Goal: Task Accomplishment & Management: Use online tool/utility

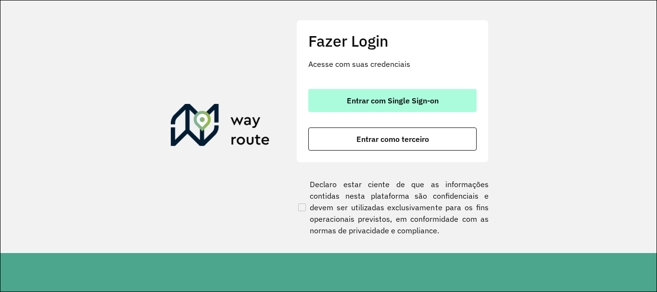
click at [369, 95] on button "Entrar com Single Sign-on" at bounding box center [393, 100] width 168 height 23
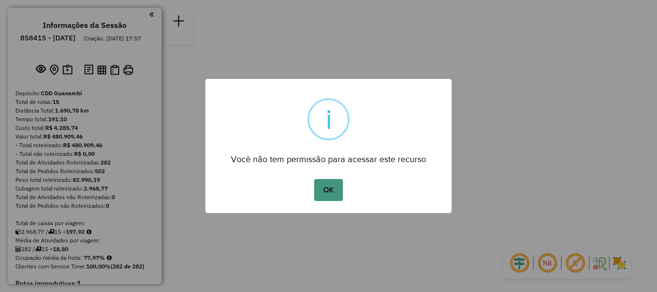
click at [330, 186] on button "OK" at bounding box center [328, 190] width 28 height 22
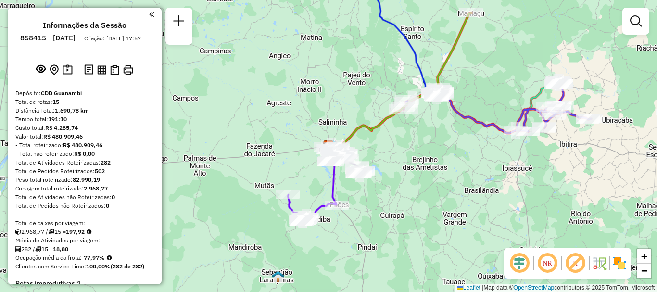
click at [190, 27] on div at bounding box center [179, 26] width 27 height 37
click at [184, 23] on em at bounding box center [179, 21] width 12 height 12
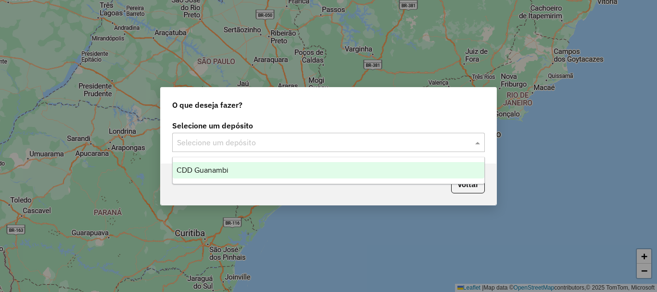
click at [421, 144] on input "text" at bounding box center [319, 143] width 284 height 12
click at [283, 170] on div "CDD Guanambi" at bounding box center [329, 170] width 312 height 16
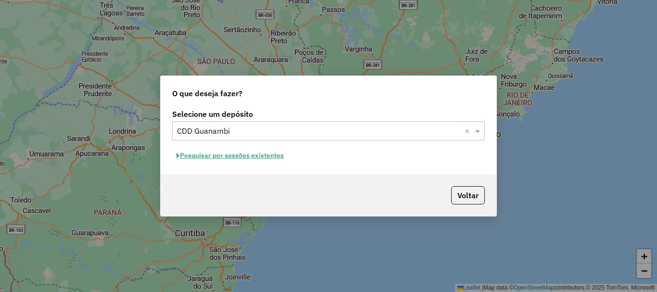
click at [254, 156] on button "Pesquisar por sessões existentes" at bounding box center [230, 155] width 116 height 15
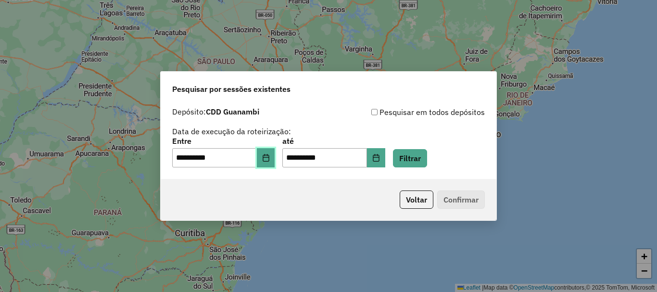
click at [270, 159] on icon "Choose Date" at bounding box center [266, 158] width 8 height 8
click at [425, 157] on button "Filtrar" at bounding box center [410, 158] width 34 height 18
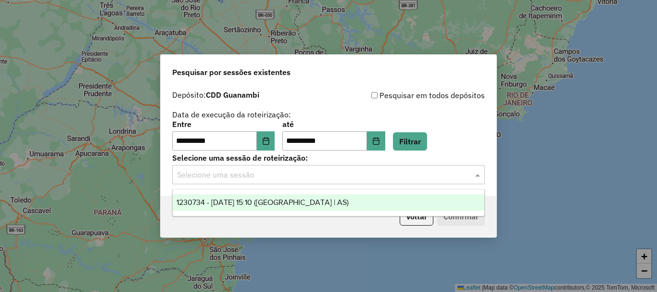
click at [428, 182] on div "Selecione uma sessão" at bounding box center [328, 174] width 313 height 19
click at [346, 199] on div "1230734 - 18/08/2025 15:10 (Rota | AS)" at bounding box center [329, 202] width 312 height 16
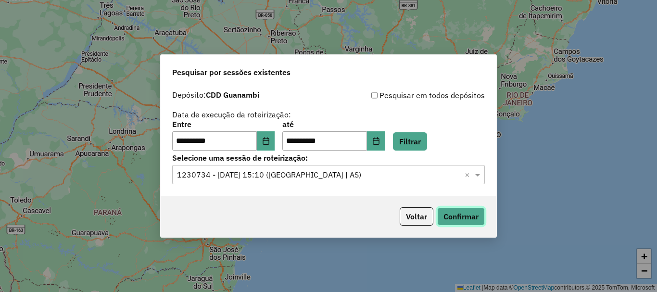
click at [472, 211] on button "Confirmar" at bounding box center [462, 216] width 48 height 18
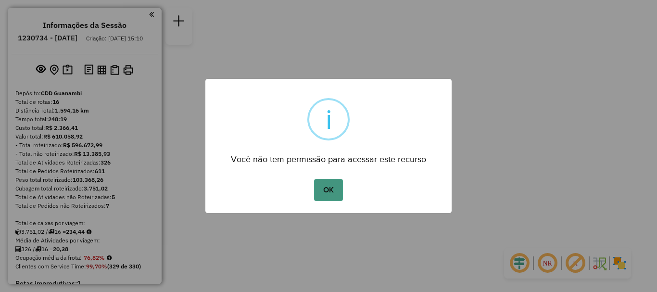
click at [330, 199] on button "OK" at bounding box center [328, 190] width 28 height 22
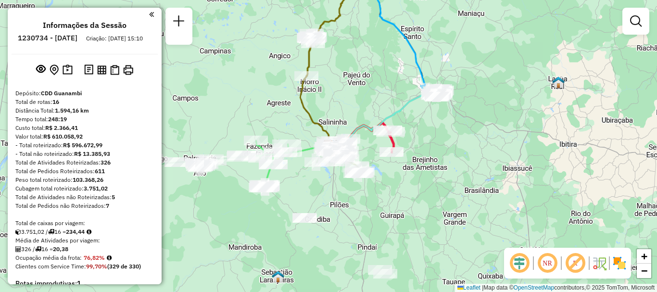
scroll to position [241, 0]
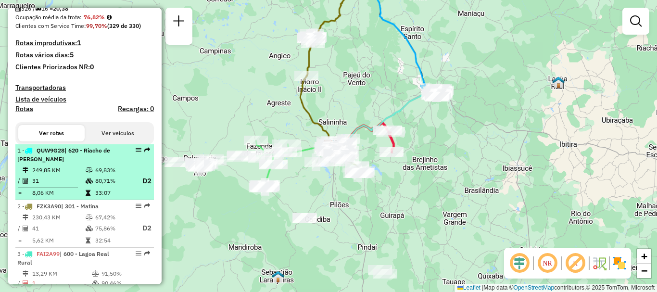
click at [86, 184] on icon at bounding box center [89, 181] width 7 height 6
select select "**********"
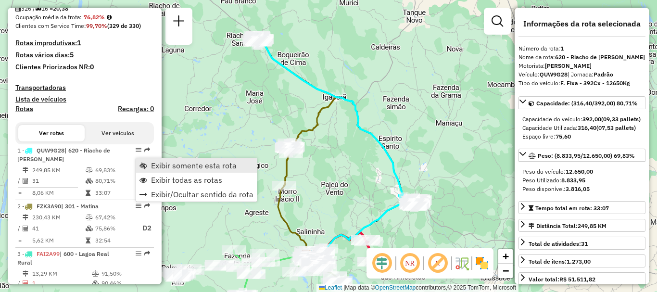
click at [206, 169] on span "Exibir somente esta rota" at bounding box center [194, 166] width 86 height 8
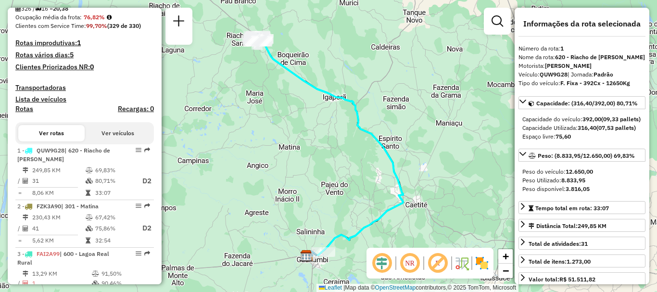
click at [410, 261] on em at bounding box center [410, 263] width 23 height 23
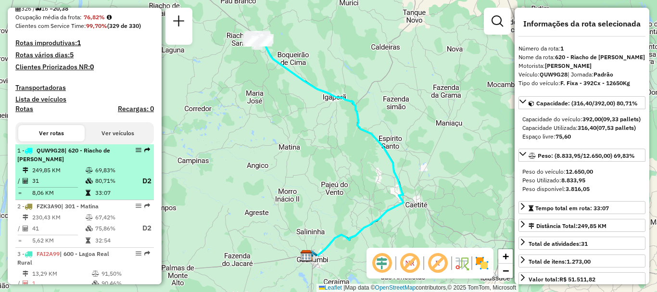
click at [22, 174] on tr "249,85 KM 69,83%" at bounding box center [84, 171] width 135 height 10
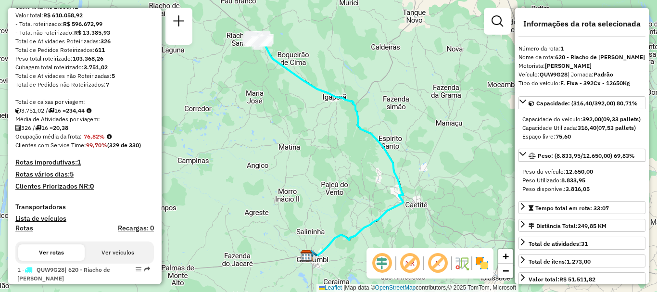
scroll to position [266, 0]
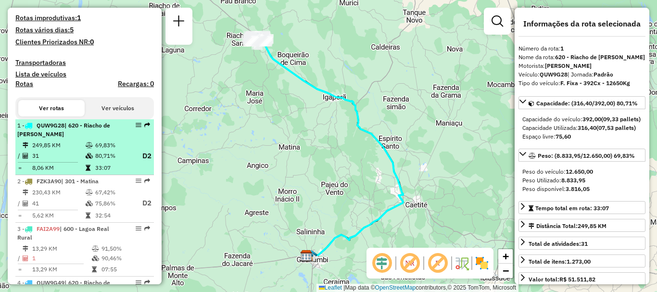
click at [62, 161] on td "31" at bounding box center [58, 156] width 53 height 12
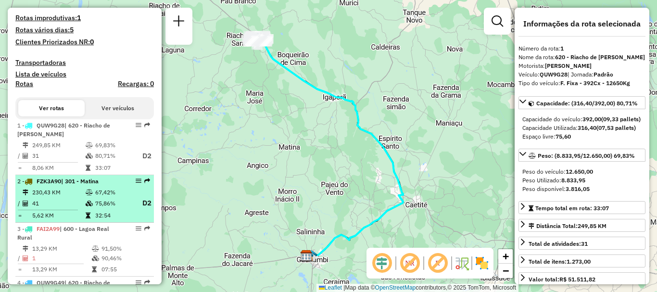
click at [48, 197] on td "230,43 KM" at bounding box center [58, 193] width 53 height 10
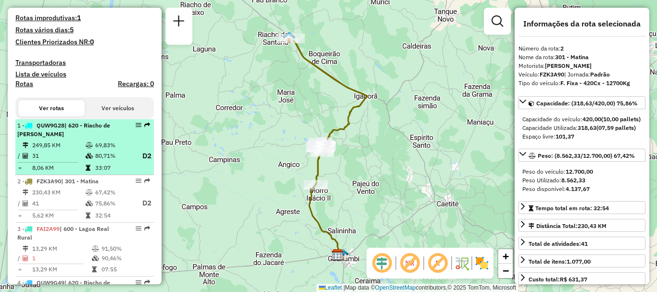
click at [69, 161] on td "31" at bounding box center [58, 156] width 53 height 12
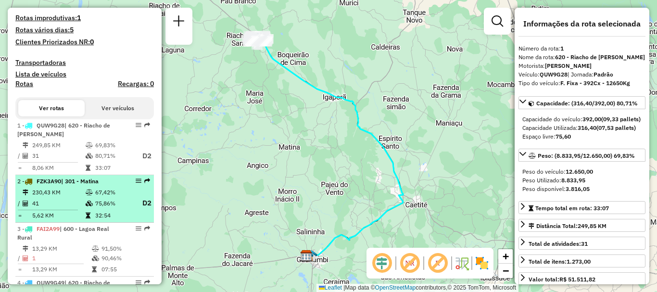
click at [59, 209] on td "41" at bounding box center [58, 203] width 53 height 12
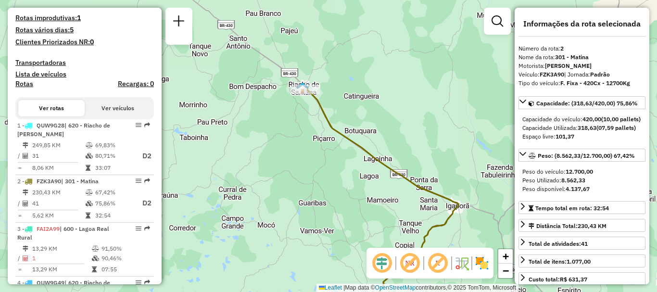
drag, startPoint x: 293, startPoint y: 38, endPoint x: 305, endPoint y: 100, distance: 62.8
click at [305, 100] on div "Janela de atendimento Grade de atendimento Capacidade Transportadoras Veículos …" at bounding box center [328, 146] width 657 height 292
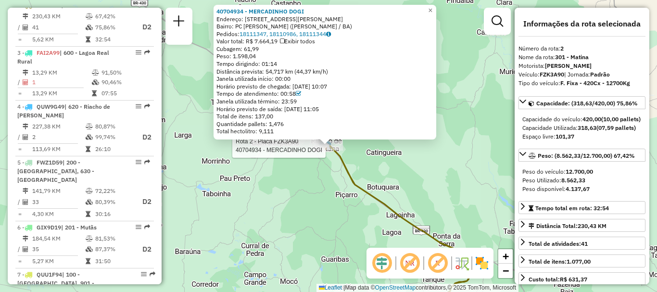
scroll to position [297, 0]
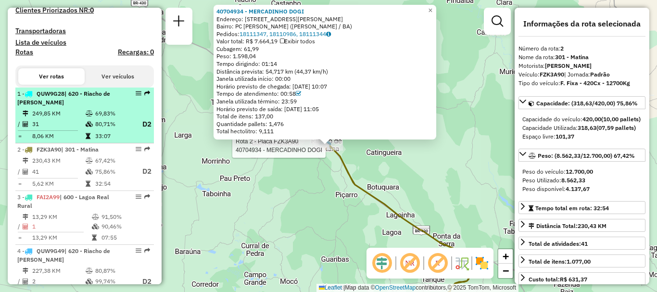
click at [67, 129] on td "31" at bounding box center [58, 124] width 53 height 12
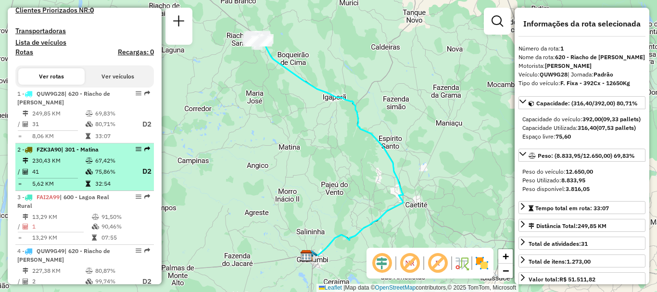
click at [81, 175] on td "41" at bounding box center [58, 172] width 53 height 12
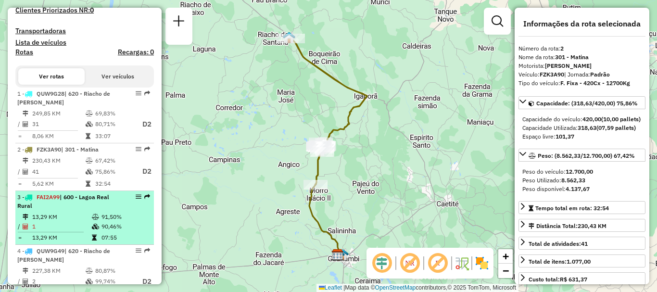
click at [79, 210] on div "3 - FAI2A99 | 600 - Lagoa Real Rural" at bounding box center [68, 201] width 102 height 17
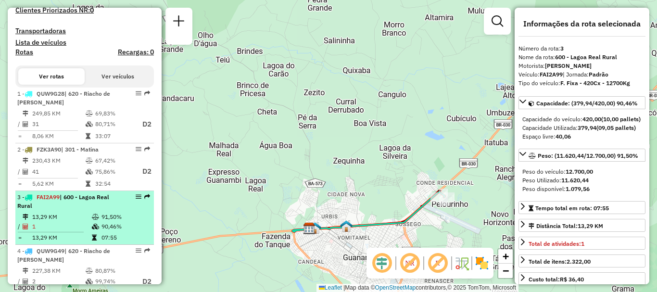
scroll to position [346, 0]
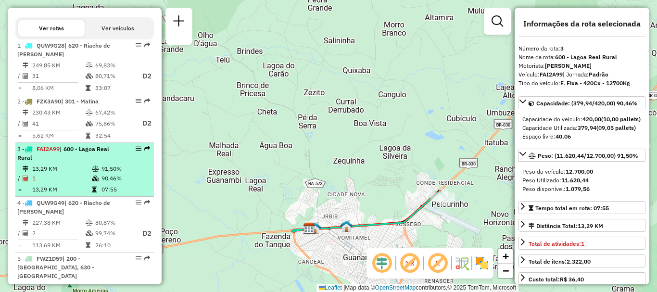
click at [70, 228] on td "227,38 KM" at bounding box center [58, 223] width 53 height 10
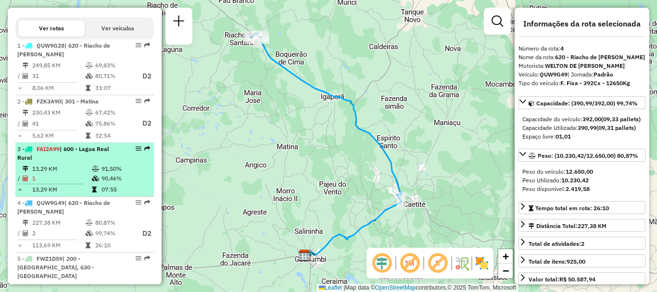
scroll to position [442, 0]
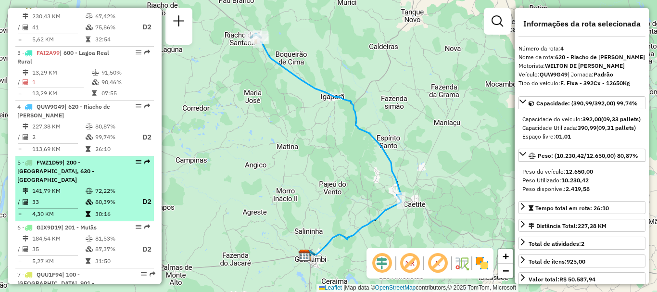
click at [73, 196] on td "141,79 KM" at bounding box center [58, 191] width 53 height 10
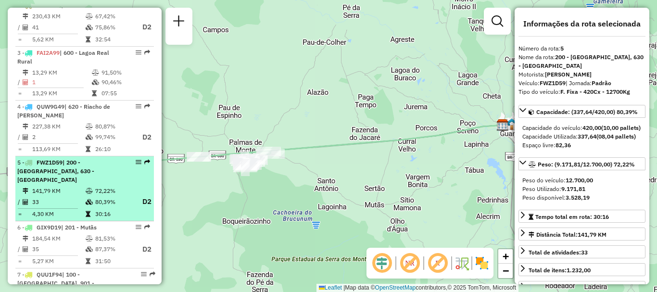
click at [73, 196] on td "141,79 KM" at bounding box center [58, 191] width 53 height 10
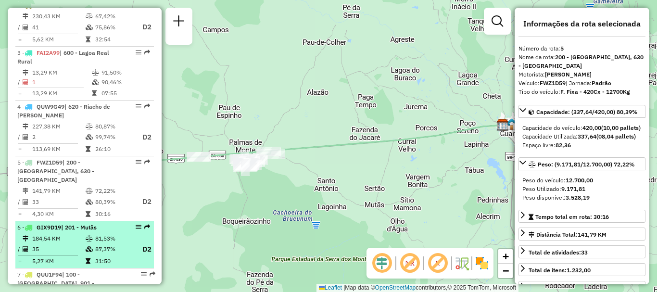
click at [85, 231] on span "| 201 - Mutãs" at bounding box center [79, 227] width 36 height 7
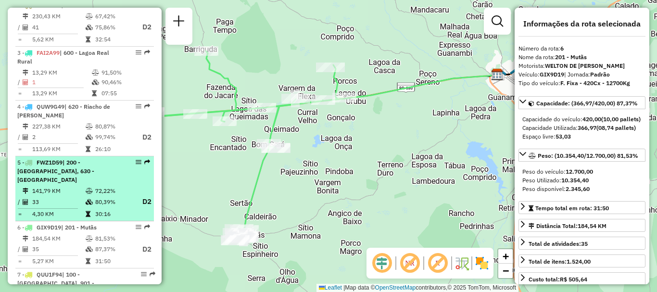
click at [96, 184] on div "5 - FWZ1D59 | 200 - [GEOGRAPHIC_DATA], 630 - [GEOGRAPHIC_DATA]" at bounding box center [68, 171] width 102 height 26
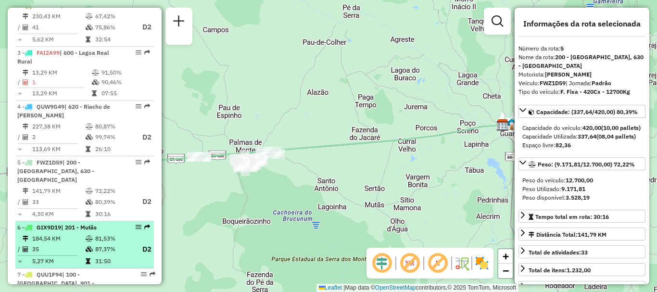
click at [80, 243] on td "184,54 KM" at bounding box center [58, 239] width 53 height 10
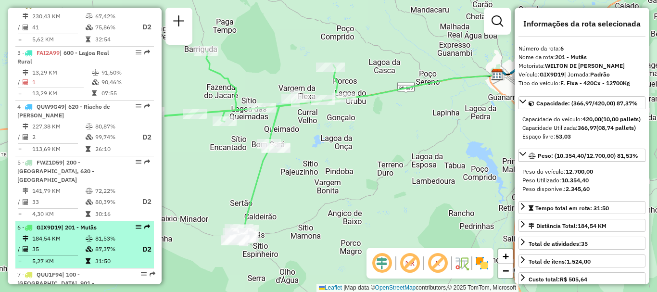
scroll to position [490, 0]
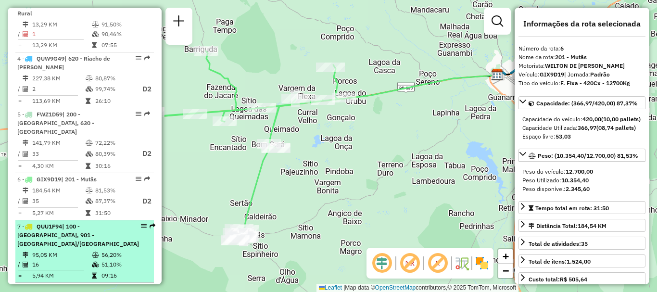
click at [80, 248] on div "7 - QUU1F94 | 100 - [GEOGRAPHIC_DATA], 901 - [GEOGRAPHIC_DATA]/[GEOGRAPHIC_DATA]" at bounding box center [78, 235] width 122 height 26
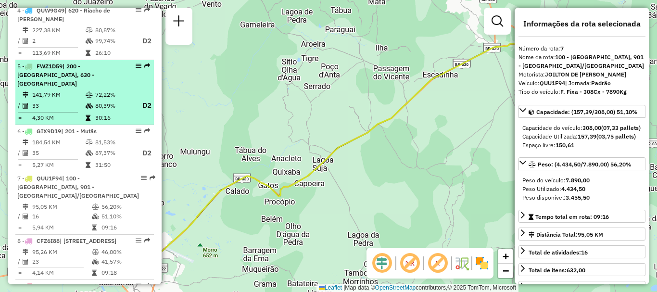
scroll to position [586, 0]
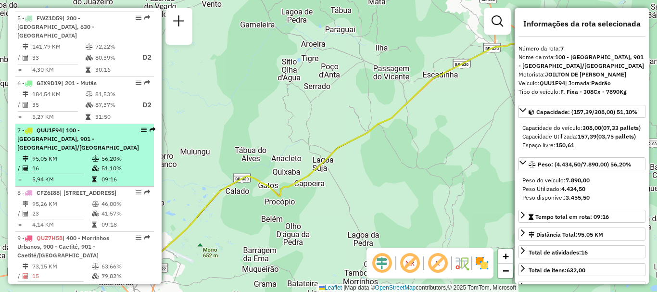
click at [106, 142] on div "7 - QUU1F94 | 100 - [GEOGRAPHIC_DATA], 901 - [GEOGRAPHIC_DATA]/[GEOGRAPHIC_DATA]" at bounding box center [78, 139] width 122 height 26
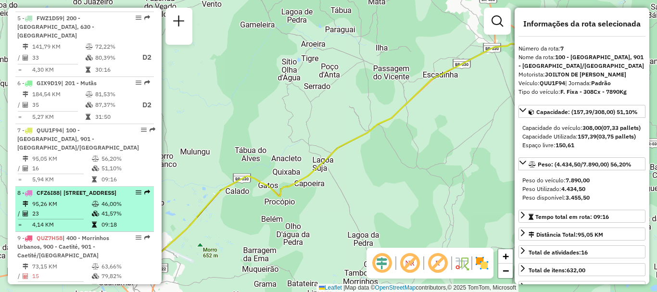
click at [102, 197] on div "8 - CFZ6I88 | 900 - Caetité, 901 - Caetité/[GEOGRAPHIC_DATA]" at bounding box center [68, 193] width 102 height 9
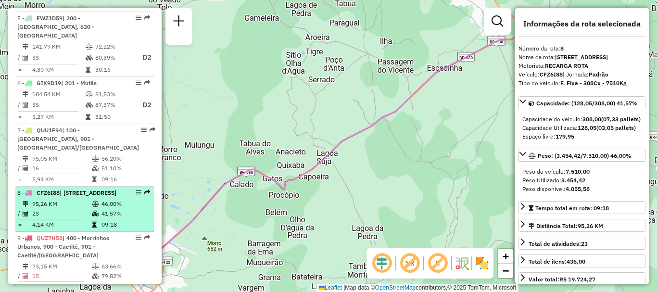
scroll to position [683, 0]
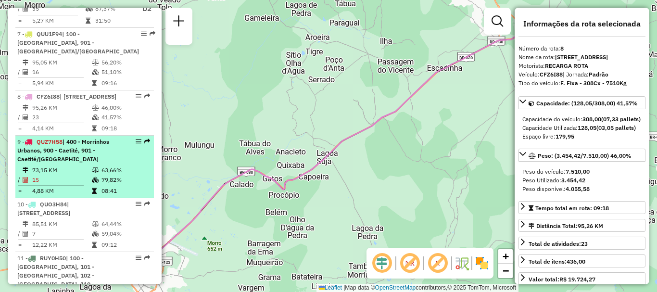
click at [92, 175] on td at bounding box center [96, 171] width 10 height 10
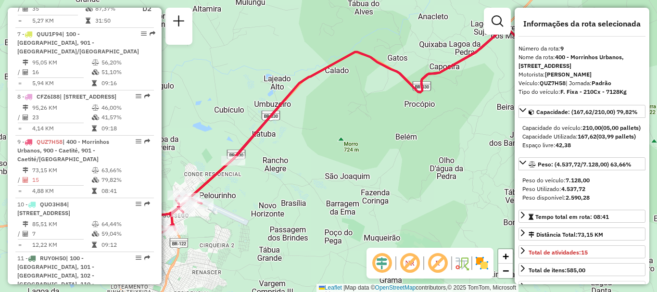
scroll to position [96, 0]
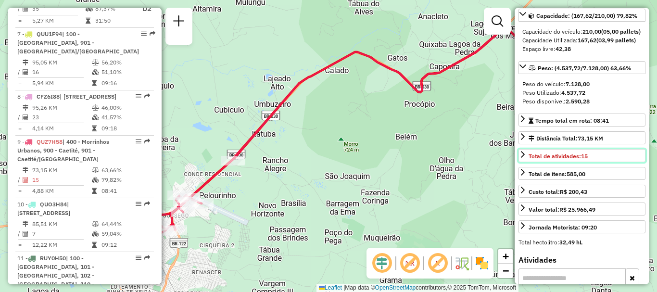
click at [526, 158] on icon at bounding box center [523, 155] width 8 height 8
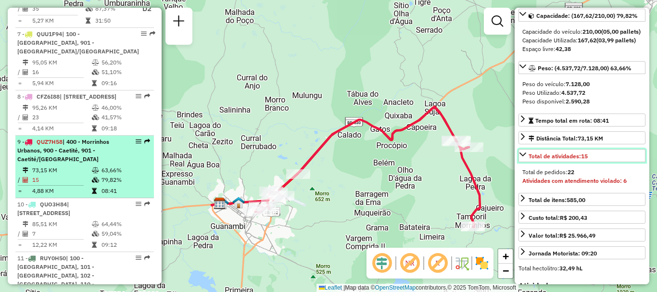
scroll to position [731, 0]
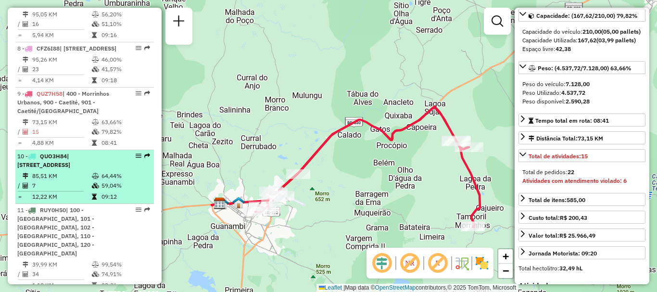
click at [108, 169] on div "10 - QUO3H84 | 900 - Caetité, 901 - Caetité/[GEOGRAPHIC_DATA]" at bounding box center [68, 160] width 102 height 17
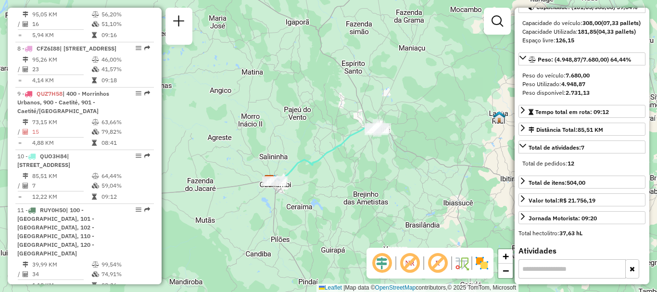
drag, startPoint x: 443, startPoint y: 100, endPoint x: 370, endPoint y: 136, distance: 81.4
click at [370, 135] on div at bounding box center [377, 131] width 24 height 10
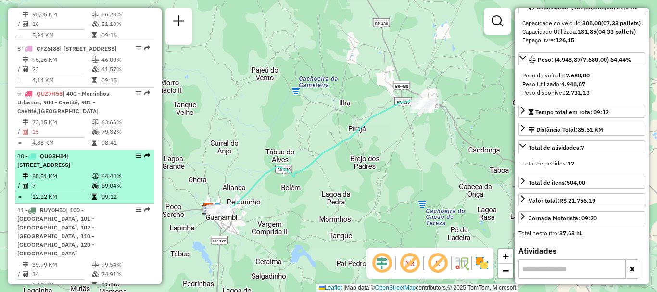
click at [103, 169] on div "10 - QUO3H84 | 900 - Caetité, 901 - Caetité/[GEOGRAPHIC_DATA]" at bounding box center [68, 160] width 102 height 17
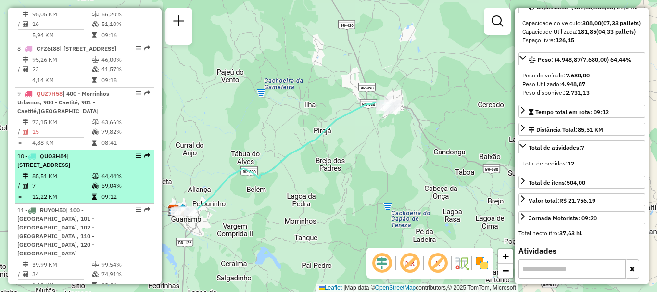
click at [60, 168] on span "| [STREET_ADDRESS]" at bounding box center [43, 161] width 53 height 16
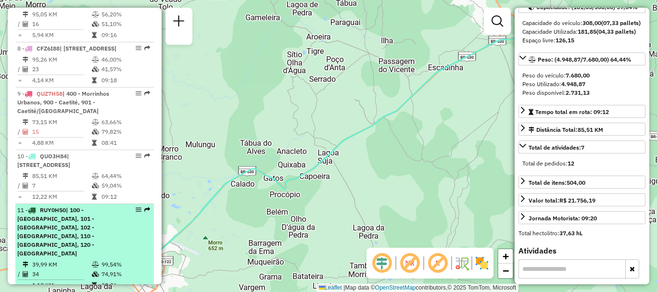
click at [71, 233] on span "| 100 - [GEOGRAPHIC_DATA], 101 - [GEOGRAPHIC_DATA], 102 - [GEOGRAPHIC_DATA], 11…" at bounding box center [55, 231] width 77 height 51
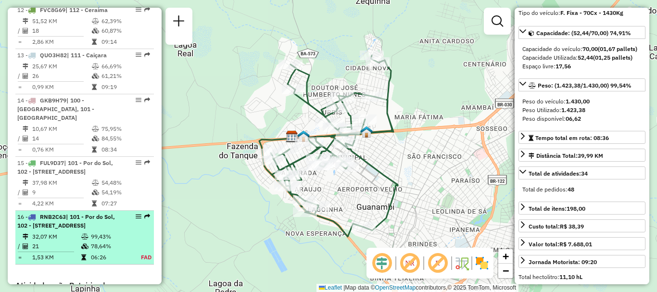
scroll to position [971, 0]
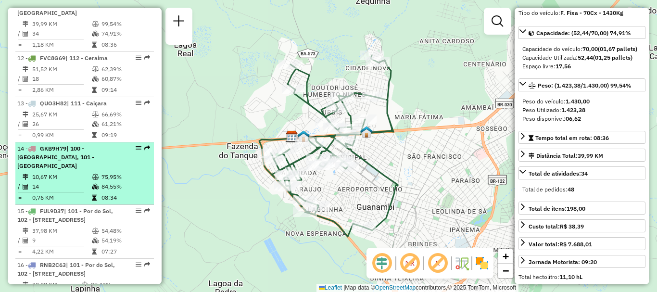
click at [93, 184] on icon at bounding box center [95, 187] width 7 height 6
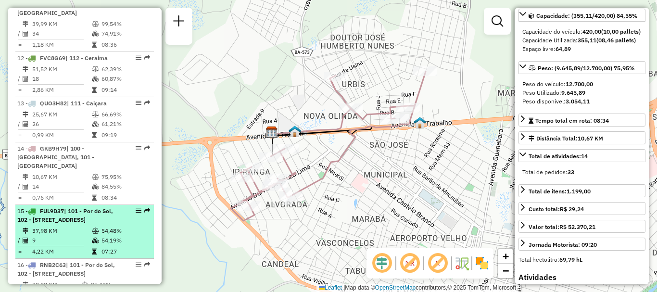
click at [100, 233] on li "15 - FUL9D37 | 101 - Por do Sol, 102 - [GEOGRAPHIC_DATA], 110 - [GEOGRAPHIC_DAT…" at bounding box center [84, 232] width 139 height 54
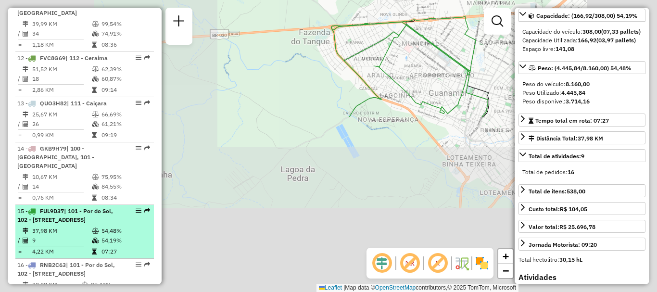
scroll to position [105, 0]
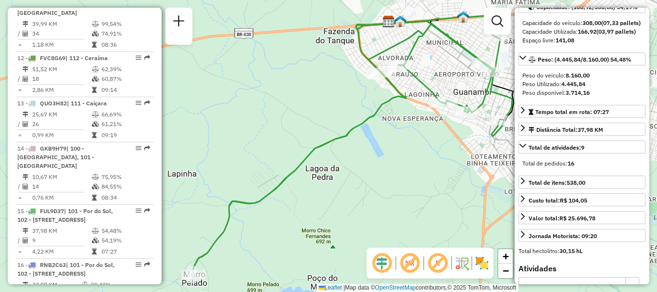
drag, startPoint x: 369, startPoint y: 227, endPoint x: 393, endPoint y: 228, distance: 24.1
click at [393, 228] on div "Janela de atendimento Grade de atendimento Capacidade Transportadoras Veículos …" at bounding box center [328, 146] width 657 height 292
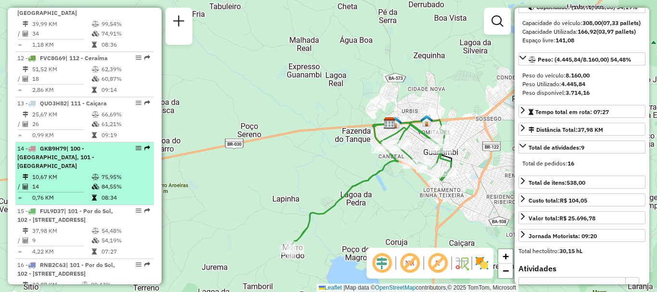
click at [87, 182] on td "14" at bounding box center [62, 187] width 60 height 10
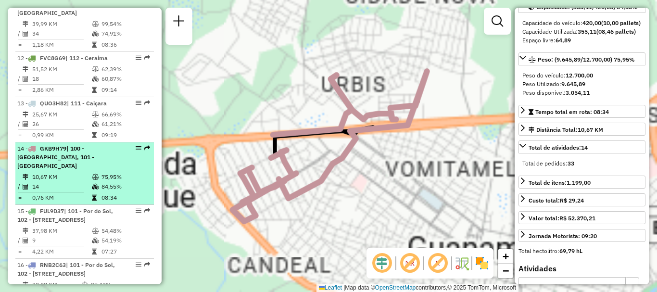
scroll to position [96, 0]
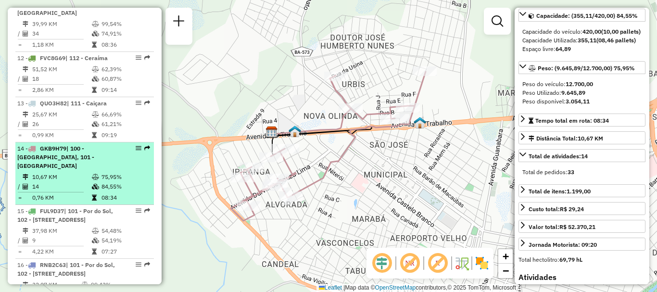
click at [75, 163] on li "14 - GKB9H79 | 100 - [GEOGRAPHIC_DATA], 101 - Por do Sol 10,67 KM 75,95% / 14 8…" at bounding box center [84, 173] width 139 height 63
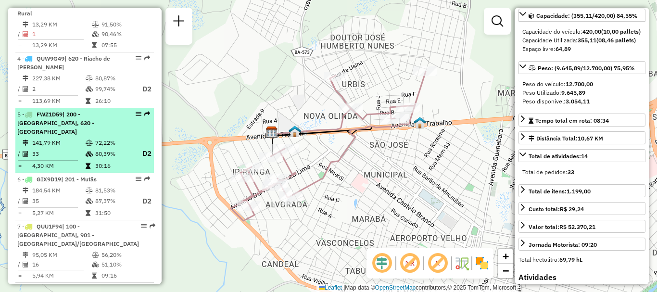
scroll to position [346, 0]
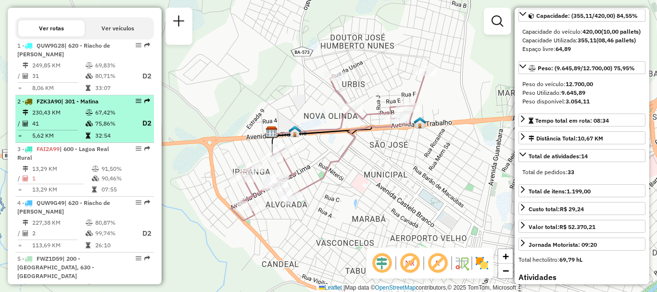
click at [77, 117] on td "230,43 KM" at bounding box center [58, 113] width 53 height 10
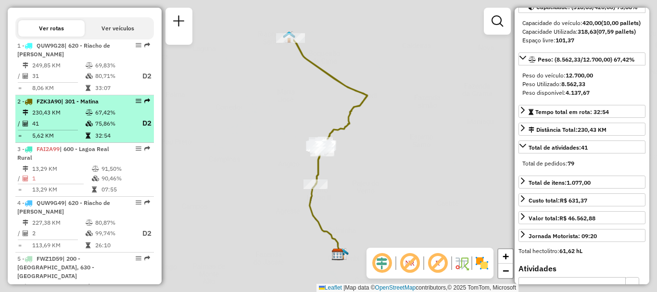
scroll to position [88, 0]
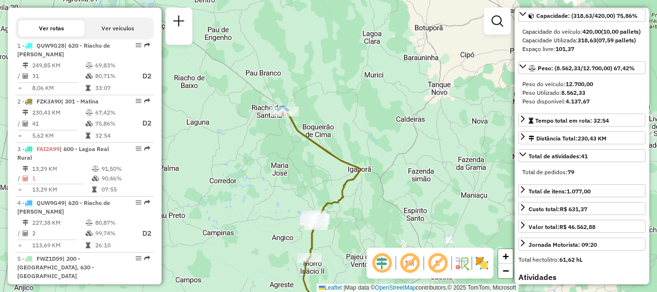
drag, startPoint x: 375, startPoint y: 68, endPoint x: 351, endPoint y: 139, distance: 75.2
click at [373, 151] on div "Janela de atendimento Grade de atendimento Capacidade Transportadoras Veículos …" at bounding box center [328, 146] width 657 height 292
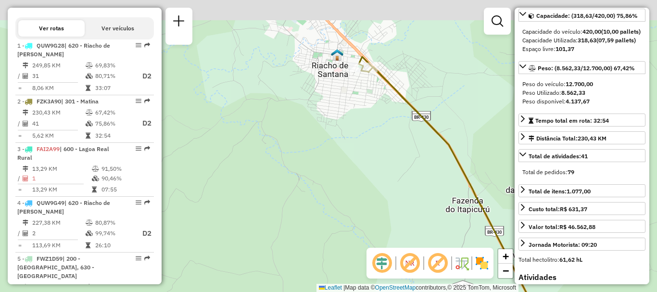
drag, startPoint x: 335, startPoint y: 79, endPoint x: 323, endPoint y: 163, distance: 84.6
click at [323, 173] on div "Janela de atendimento Grade de atendimento Capacidade Transportadoras Veículos …" at bounding box center [328, 146] width 657 height 292
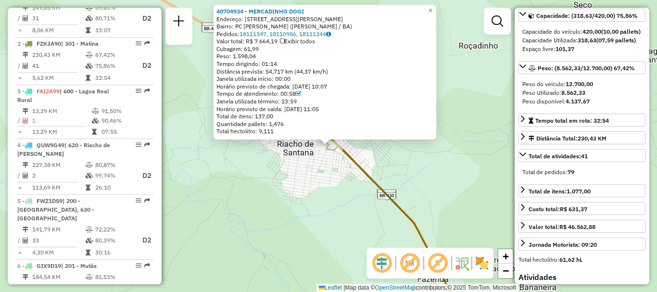
scroll to position [442, 0]
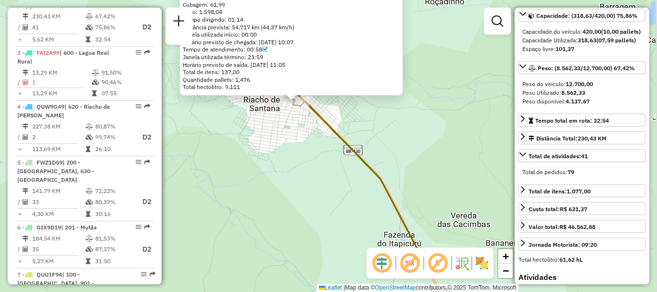
drag, startPoint x: 430, startPoint y: 206, endPoint x: 397, endPoint y: 162, distance: 55.6
click at [397, 162] on div "40704934 - MERCADINHO DOGI Endereço: [STREET_ADDRESS][PERSON_NAME] RAFAEL ([PER…" at bounding box center [328, 146] width 657 height 292
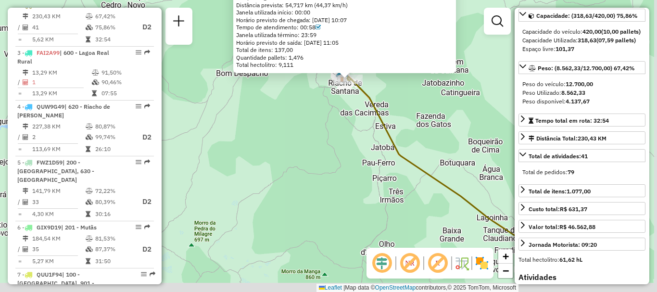
drag, startPoint x: 412, startPoint y: 204, endPoint x: 388, endPoint y: 135, distance: 72.3
click at [388, 135] on icon at bounding box center [444, 165] width 193 height 176
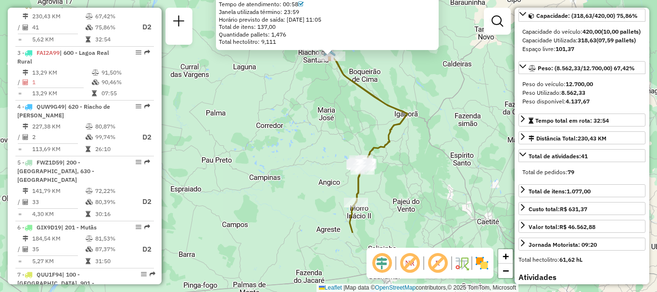
drag, startPoint x: 441, startPoint y: 206, endPoint x: 386, endPoint y: 117, distance: 104.4
click at [386, 117] on div "40704934 - MERCADINHO DOGI Endereço: [STREET_ADDRESS][PERSON_NAME] RAFAEL ([PER…" at bounding box center [328, 146] width 657 height 292
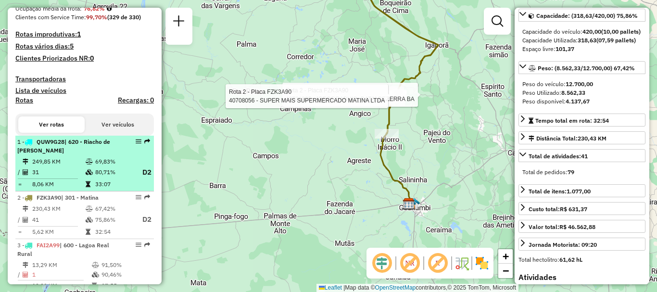
scroll to position [297, 0]
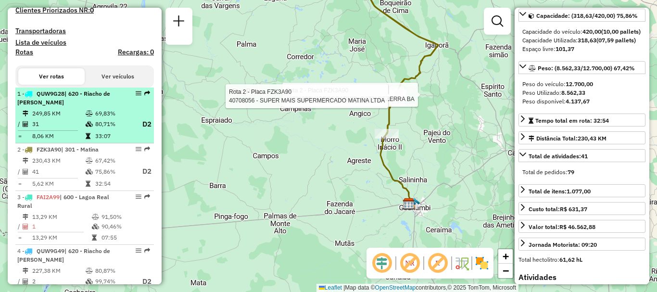
click at [113, 117] on td "69,83%" at bounding box center [114, 114] width 39 height 10
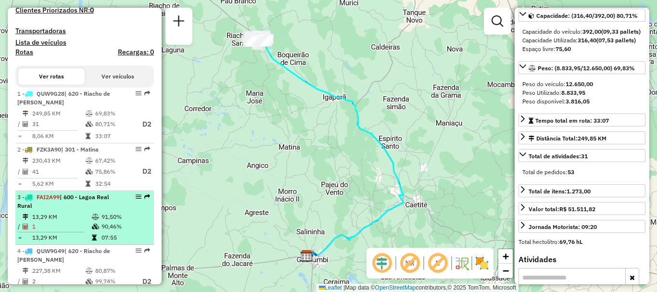
click at [94, 220] on li "3 - FAI2A99 | 600 - Lagoa Real Rural 13,29 KM 91,50% / 1 90,46% = 13,29 KM 07:55" at bounding box center [84, 218] width 139 height 54
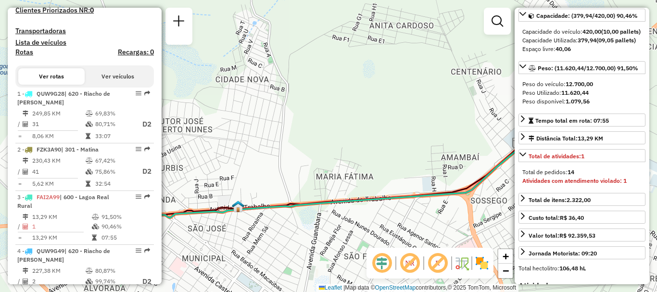
scroll to position [394, 0]
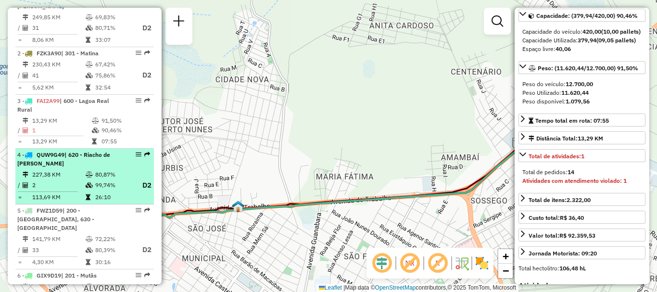
click at [102, 192] on td "99,74%" at bounding box center [114, 186] width 39 height 12
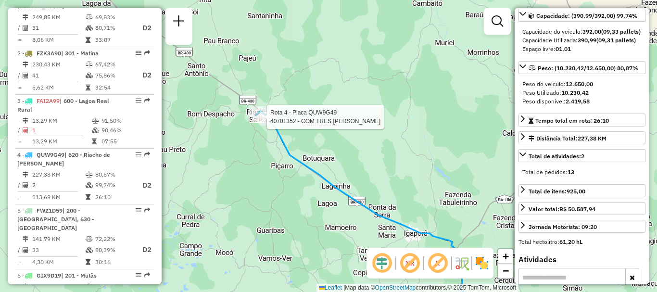
drag, startPoint x: 247, startPoint y: 39, endPoint x: 279, endPoint y: 143, distance: 108.9
click at [276, 122] on div at bounding box center [264, 117] width 24 height 10
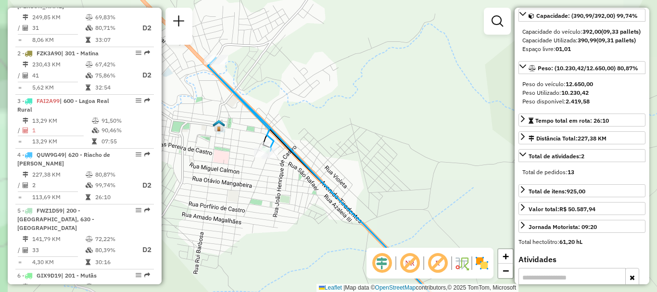
drag, startPoint x: 284, startPoint y: 89, endPoint x: 303, endPoint y: 107, distance: 25.9
click at [303, 106] on div "Janela de atendimento Grade de atendimento Capacidade Transportadoras Veículos …" at bounding box center [328, 146] width 657 height 292
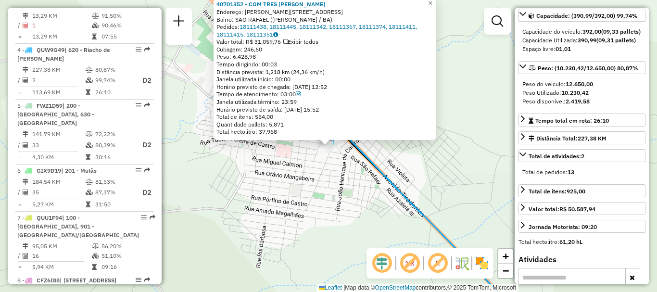
scroll to position [543, 0]
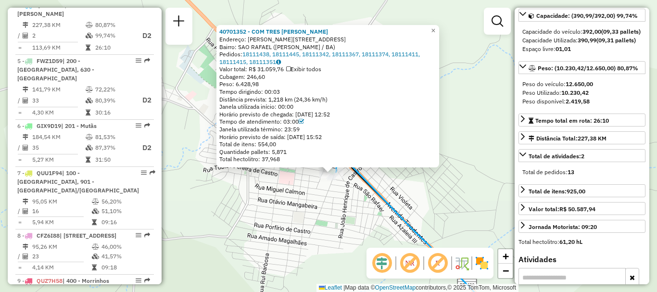
drag, startPoint x: 285, startPoint y: 146, endPoint x: 292, endPoint y: 183, distance: 37.8
click at [291, 184] on div "40701352 - COM TRES [PERSON_NAME]: [PERSON_NAME] 20 20 Bairro: [GEOGRAPHIC_DATA…" at bounding box center [328, 146] width 657 height 292
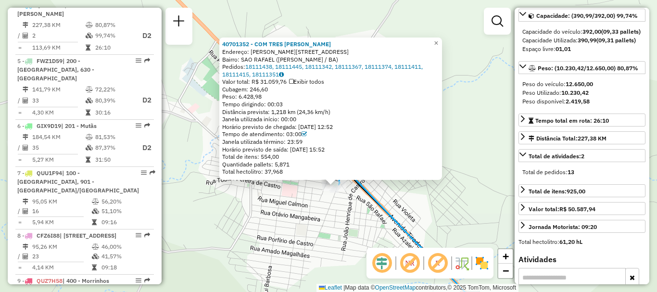
click at [465, 202] on div "40701352 - COM TRES [PERSON_NAME]: [PERSON_NAME] 20 20 Bairro: [GEOGRAPHIC_DATA…" at bounding box center [328, 146] width 657 height 292
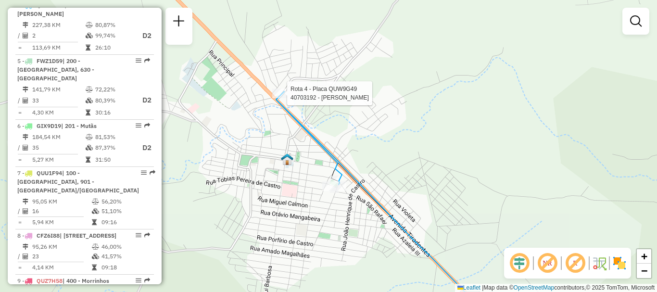
select select "**********"
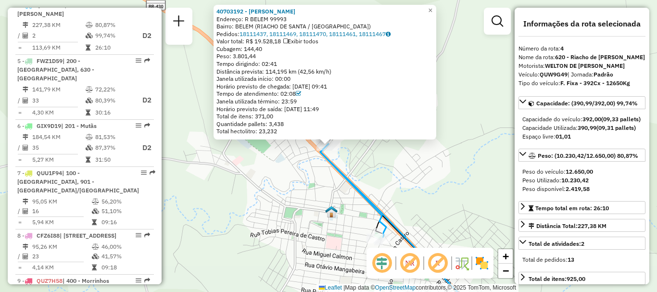
click at [425, 187] on div "40703192 - [PERSON_NAME] REGO Endereço: R BELEM 99993 Bairro: BELEM ([GEOGRAPHI…" at bounding box center [328, 146] width 657 height 292
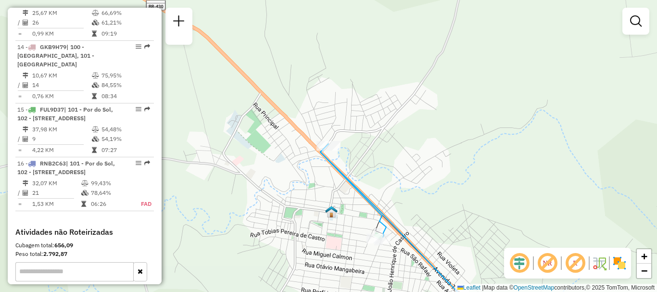
scroll to position [1228, 0]
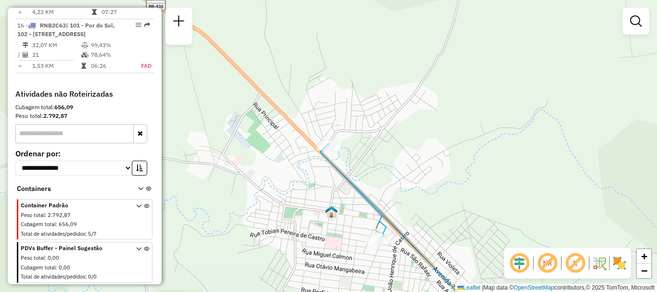
click at [136, 206] on icon at bounding box center [138, 222] width 5 height 36
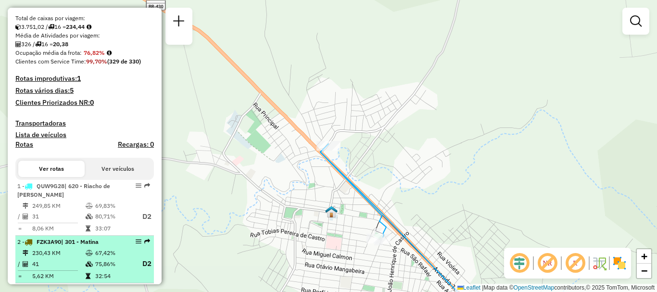
scroll to position [398, 0]
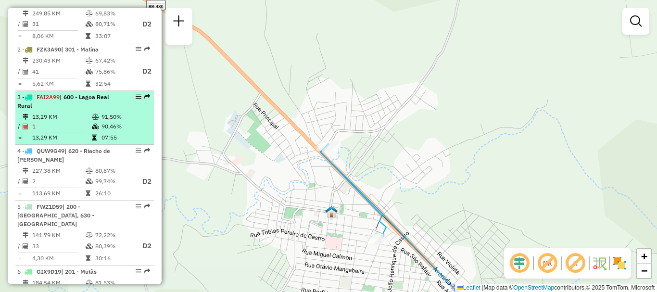
click at [74, 131] on td "1" at bounding box center [62, 127] width 60 height 10
select select "**********"
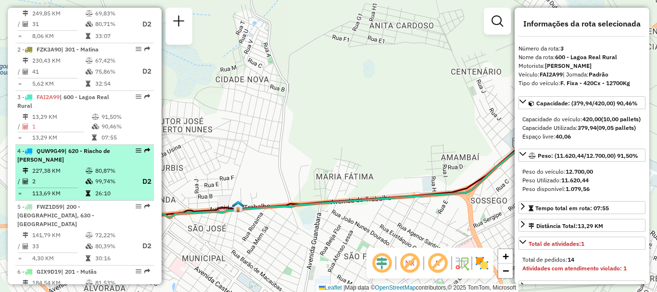
click at [71, 176] on td "227,38 KM" at bounding box center [58, 171] width 53 height 10
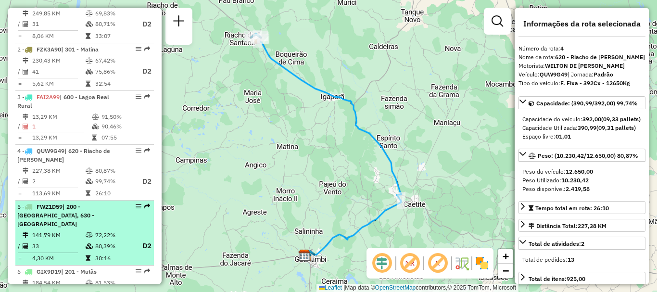
click at [86, 227] on span "| 200 - [GEOGRAPHIC_DATA], 630 - [GEOGRAPHIC_DATA]" at bounding box center [55, 215] width 77 height 25
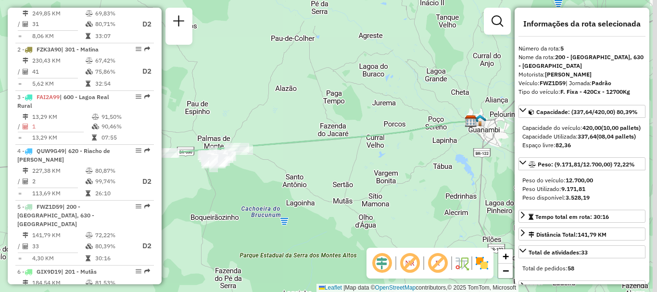
drag, startPoint x: 296, startPoint y: 183, endPoint x: 252, endPoint y: 178, distance: 44.7
click at [252, 178] on div "Janela de atendimento Grade de atendimento Capacidade Transportadoras Veículos …" at bounding box center [328, 146] width 657 height 292
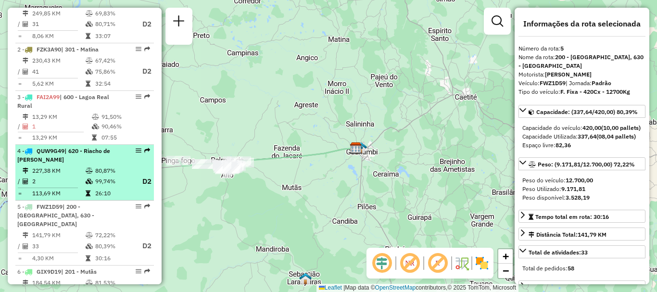
click at [61, 188] on td "2" at bounding box center [58, 182] width 53 height 12
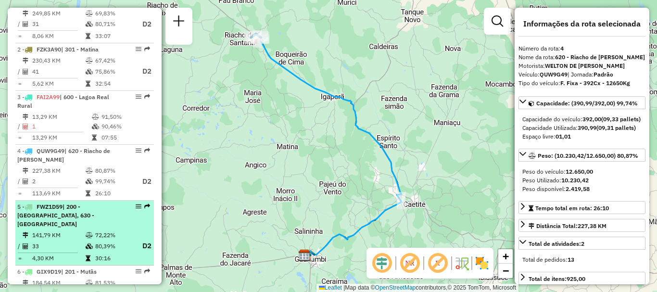
click at [72, 229] on div "5 - FWZ1D59 | 200 - [GEOGRAPHIC_DATA], 630 - [GEOGRAPHIC_DATA]" at bounding box center [68, 216] width 102 height 26
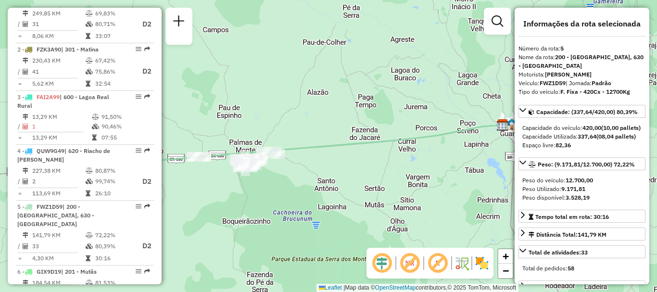
scroll to position [494, 0]
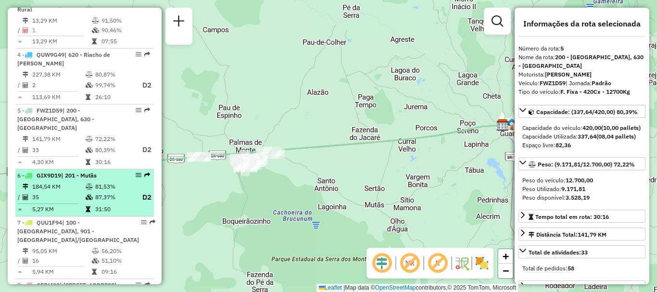
click at [64, 214] on td "5,27 KM" at bounding box center [58, 210] width 53 height 10
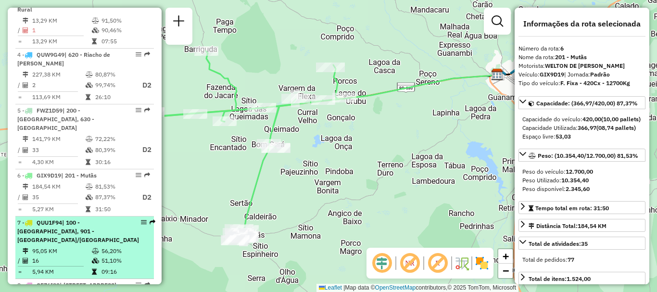
click at [53, 256] on td "95,05 KM" at bounding box center [62, 251] width 60 height 10
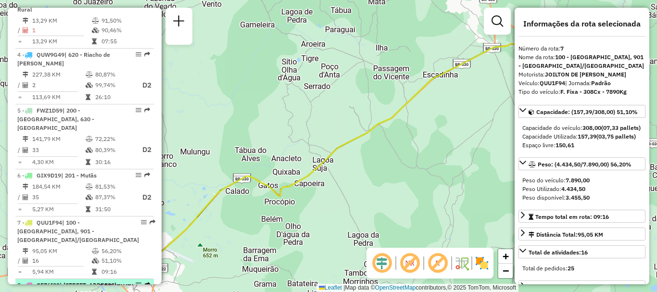
scroll to position [590, 0]
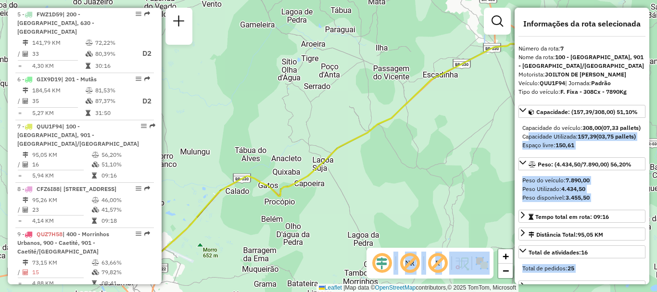
drag, startPoint x: 521, startPoint y: 152, endPoint x: 415, endPoint y: 202, distance: 117.8
click at [415, 203] on hb-router-mapa "Informações da Sessão 1230734 - [DATE] Criação: [DATE] 15:10 Depósito: CDD Guan…" at bounding box center [328, 146] width 657 height 292
click at [425, 178] on div "Janela de atendimento Grade de atendimento Capacidade Transportadoras Veículos …" at bounding box center [328, 146] width 657 height 292
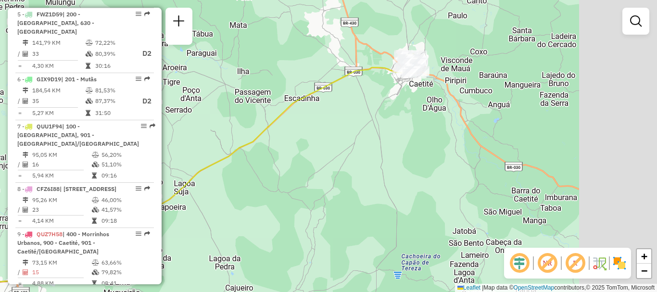
drag, startPoint x: 446, startPoint y: 161, endPoint x: 308, endPoint y: 185, distance: 140.6
click at [308, 185] on div "Janela de atendimento Grade de atendimento Capacidade Transportadoras Veículos …" at bounding box center [328, 146] width 657 height 292
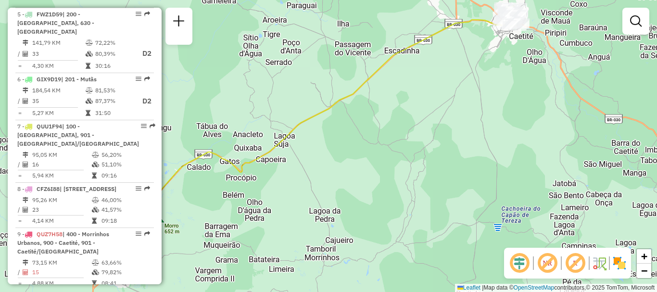
drag, startPoint x: 309, startPoint y: 184, endPoint x: 409, endPoint y: 136, distance: 111.1
click at [409, 136] on div "Janela de atendimento Grade de atendimento Capacidade Transportadoras Veículos …" at bounding box center [328, 146] width 657 height 292
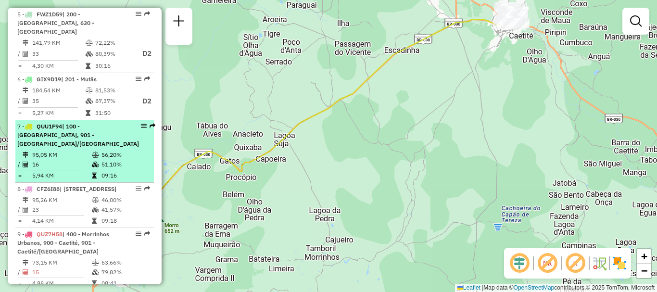
click at [88, 148] on div "7 - QUU1F94 | 100 - [GEOGRAPHIC_DATA], 901 - [GEOGRAPHIC_DATA]/[GEOGRAPHIC_DATA]" at bounding box center [78, 135] width 122 height 26
select select "**********"
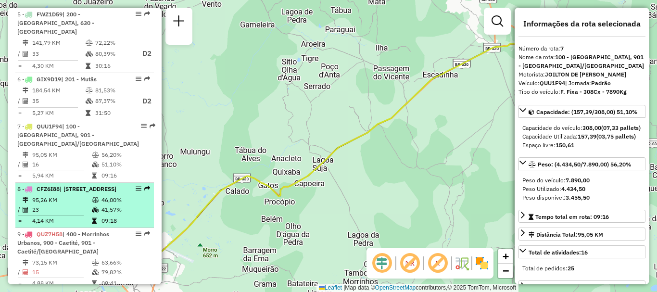
click at [50, 205] on td "95,26 KM" at bounding box center [62, 200] width 60 height 10
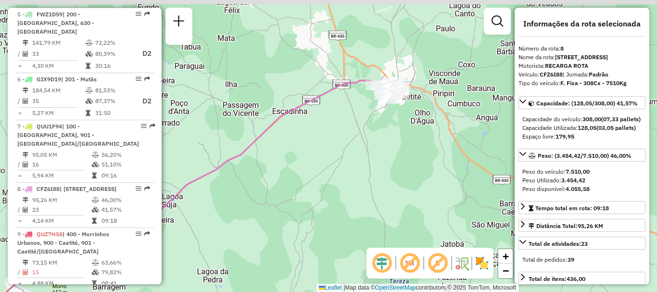
drag, startPoint x: 359, startPoint y: 203, endPoint x: 236, endPoint y: 236, distance: 127.0
click at [236, 236] on div "Janela de atendimento Grade de atendimento Capacidade Transportadoras Veículos …" at bounding box center [328, 146] width 657 height 292
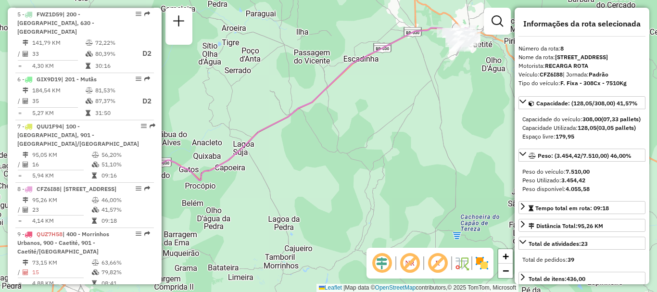
drag, startPoint x: 288, startPoint y: 190, endPoint x: 339, endPoint y: 159, distance: 59.4
click at [339, 159] on div "Janela de atendimento Grade de atendimento Capacidade Transportadoras Veículos …" at bounding box center [328, 146] width 657 height 292
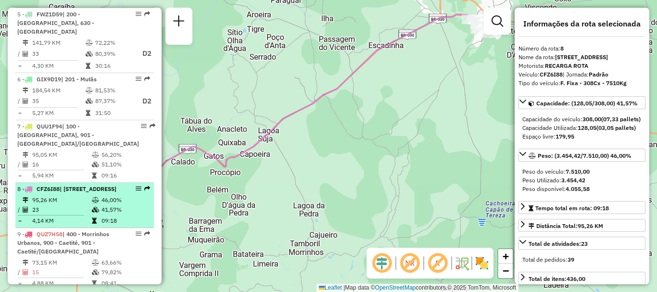
scroll to position [638, 0]
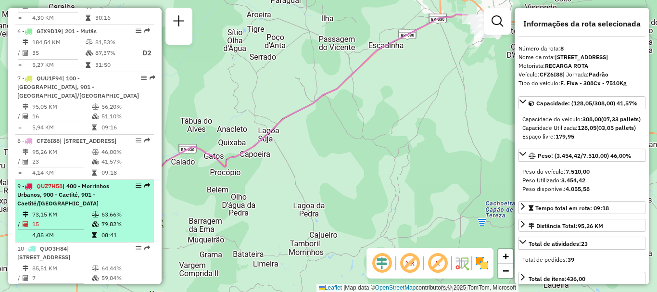
click at [54, 208] on div "9 - QUZ7H58 | 400 - Morrinhos Urbanos, 900 - Caetité, 901 - Caetité/[GEOGRAPHIC…" at bounding box center [68, 195] width 102 height 26
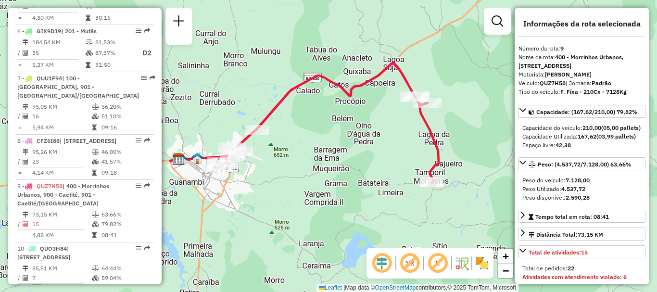
drag, startPoint x: 403, startPoint y: 183, endPoint x: 357, endPoint y: 159, distance: 51.7
click at [357, 159] on div "Janela de atendimento Grade de atendimento Capacidade Transportadoras Veículos …" at bounding box center [328, 146] width 657 height 292
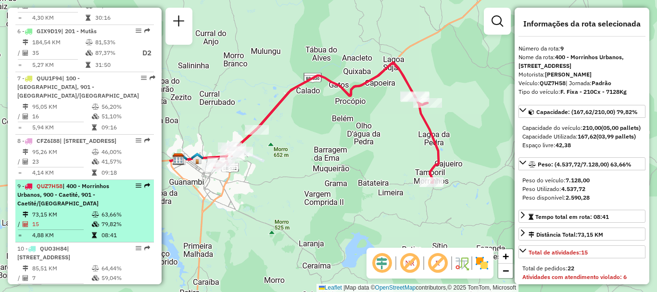
click at [51, 207] on span "| 400 - Morrinhos Urbanos, 900 - Caetité, 901 - Caetité/[GEOGRAPHIC_DATA]" at bounding box center [63, 194] width 92 height 25
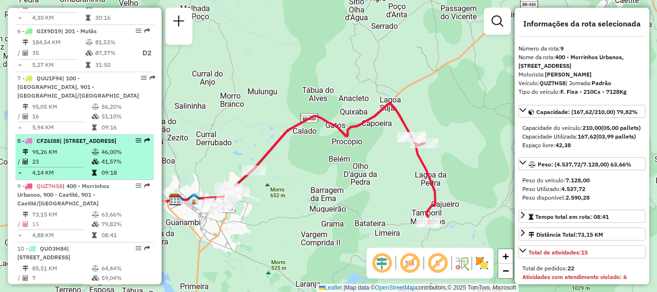
scroll to position [686, 0]
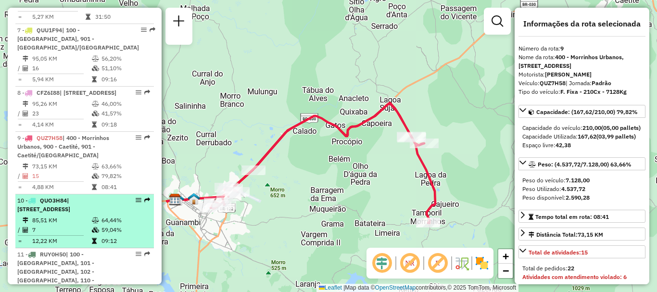
click at [111, 214] on div "10 - QUO3H84 | 900 - Caetité, 901 - Caetité/[GEOGRAPHIC_DATA]" at bounding box center [68, 204] width 102 height 17
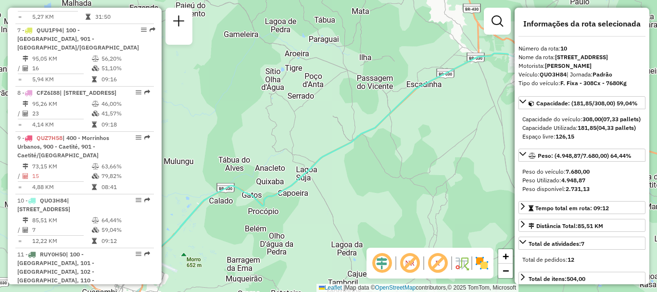
drag, startPoint x: 270, startPoint y: 163, endPoint x: 260, endPoint y: 167, distance: 10.8
click at [244, 181] on div "Janela de atendimento Grade de atendimento Capacidade Transportadoras Veículos …" at bounding box center [328, 146] width 657 height 292
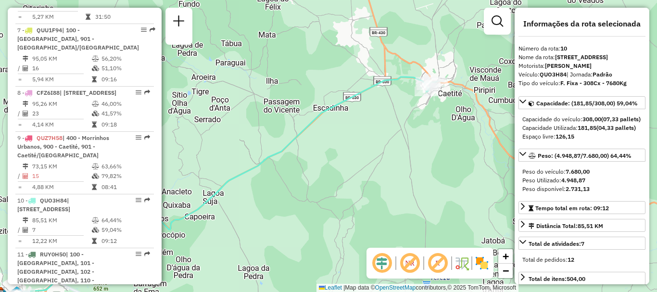
drag, startPoint x: 389, startPoint y: 109, endPoint x: 300, endPoint y: 131, distance: 91.3
click at [300, 131] on icon at bounding box center [228, 186] width 420 height 219
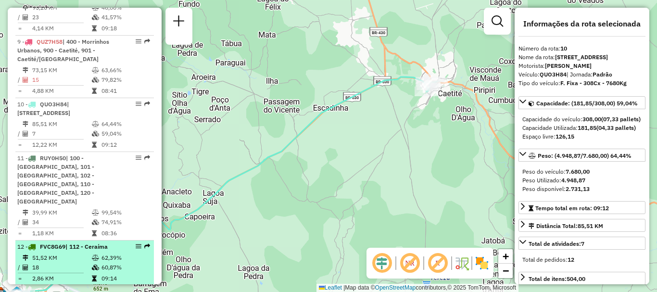
scroll to position [831, 0]
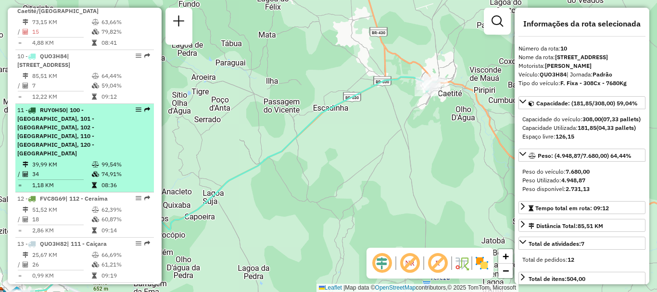
click at [94, 140] on span "| 100 - [GEOGRAPHIC_DATA], 101 - [GEOGRAPHIC_DATA], 102 - [GEOGRAPHIC_DATA], 11…" at bounding box center [55, 131] width 77 height 51
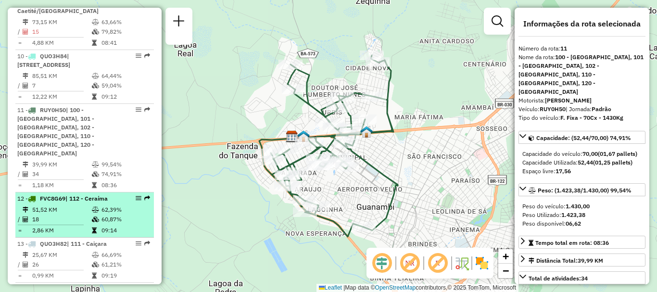
click at [86, 198] on li "12 - FVC8G69 | 112 - [GEOGRAPHIC_DATA] 51,52 KM 62,39% / 18 60,87% = 2,86 KM 09…" at bounding box center [84, 215] width 139 height 45
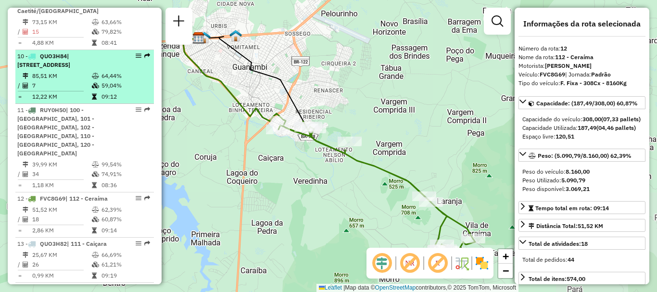
click at [102, 90] on td "59,04%" at bounding box center [125, 86] width 49 height 10
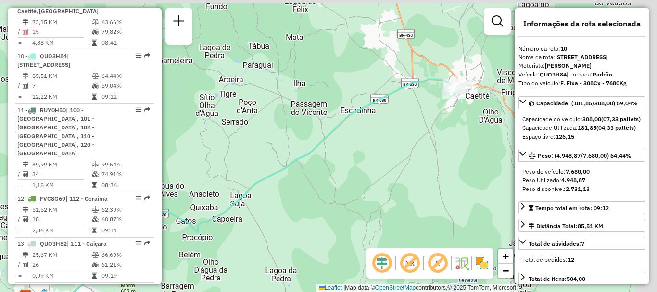
drag, startPoint x: 446, startPoint y: 136, endPoint x: 358, endPoint y: 179, distance: 98.2
click at [358, 179] on div "Janela de atendimento Grade de atendimento Capacidade Transportadoras Veículos …" at bounding box center [328, 146] width 657 height 292
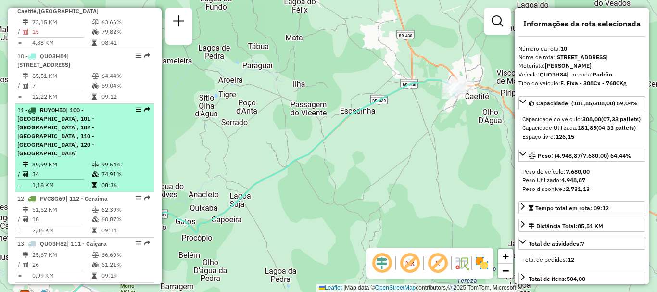
click at [94, 146] on span "| 100 - [GEOGRAPHIC_DATA], 101 - [GEOGRAPHIC_DATA], 102 - [GEOGRAPHIC_DATA], 11…" at bounding box center [55, 131] width 77 height 51
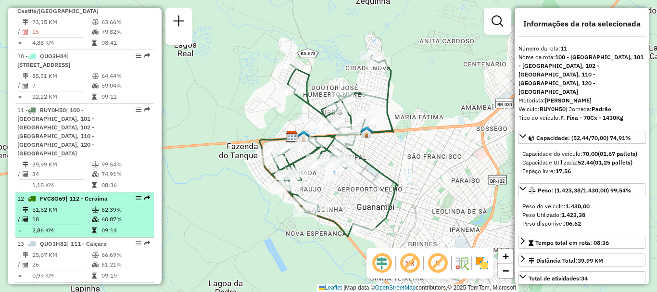
click at [70, 209] on td "51,52 KM" at bounding box center [62, 210] width 60 height 10
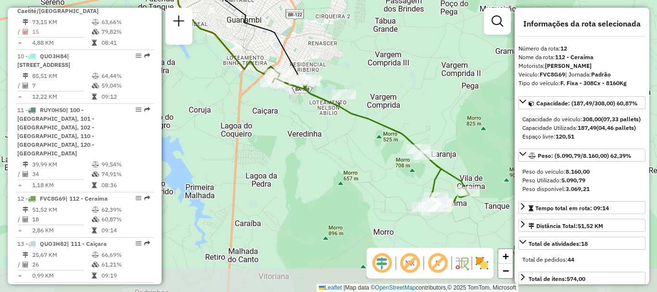
drag, startPoint x: 335, startPoint y: 164, endPoint x: 330, endPoint y: 117, distance: 47.0
click at [330, 117] on div "Janela de atendimento Grade de atendimento Capacidade Transportadoras Veículos …" at bounding box center [328, 146] width 657 height 292
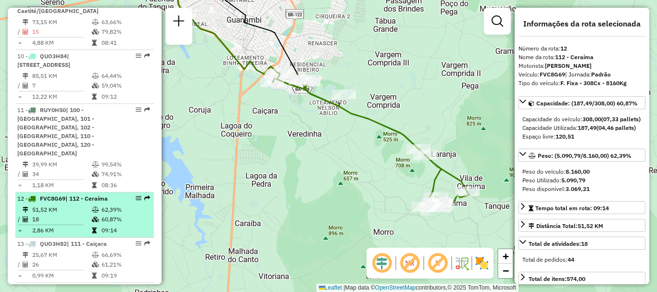
click at [54, 211] on td "51,52 KM" at bounding box center [62, 210] width 60 height 10
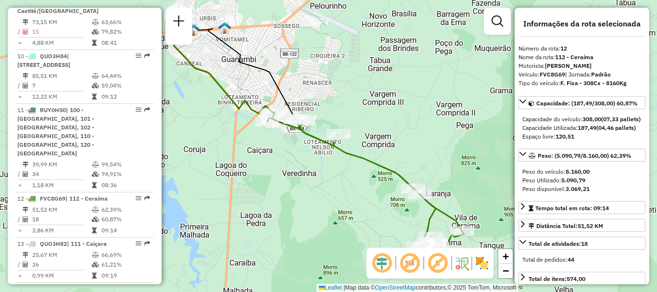
drag, startPoint x: 427, startPoint y: 162, endPoint x: 408, endPoint y: 145, distance: 24.9
click at [408, 145] on div "Janela de atendimento Grade de atendimento Capacidade Transportadoras Veículos …" at bounding box center [328, 146] width 657 height 292
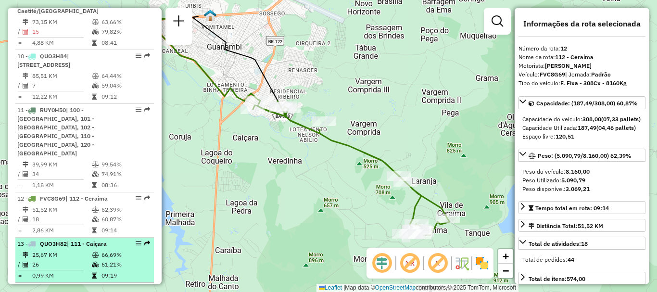
scroll to position [879, 0]
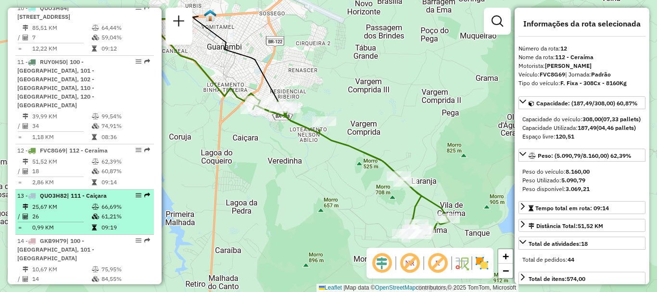
click at [74, 200] on div "13 - QUO3H82 | 111 - Caiçara" at bounding box center [68, 196] width 102 height 9
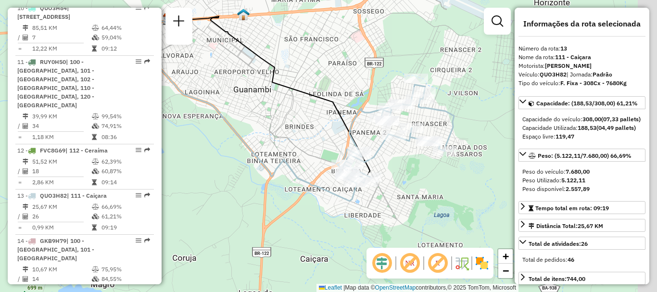
drag, startPoint x: 344, startPoint y: 169, endPoint x: 307, endPoint y: 129, distance: 54.5
click at [308, 129] on div "Janela de atendimento Grade de atendimento Capacidade Transportadoras Veículos …" at bounding box center [328, 146] width 657 height 292
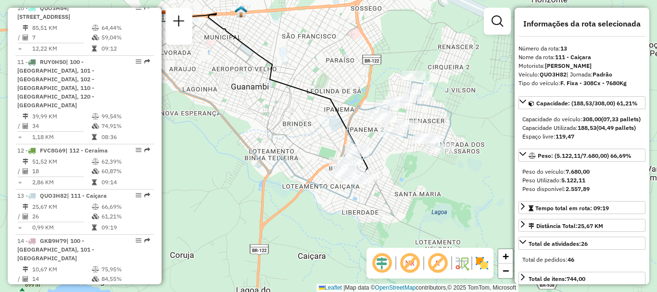
scroll to position [975, 0]
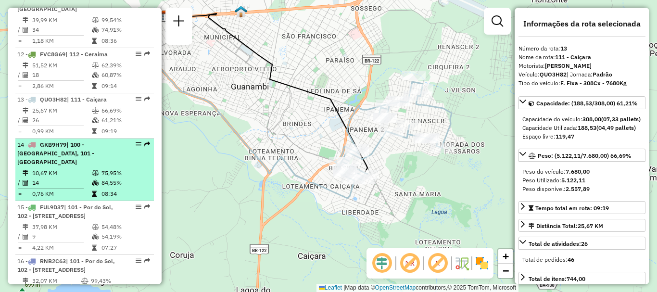
click at [78, 178] on td "14" at bounding box center [62, 183] width 60 height 10
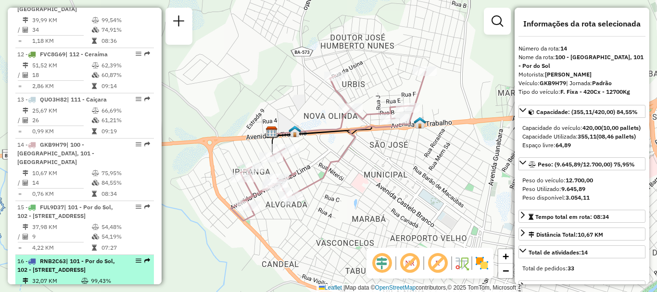
scroll to position [1023, 0]
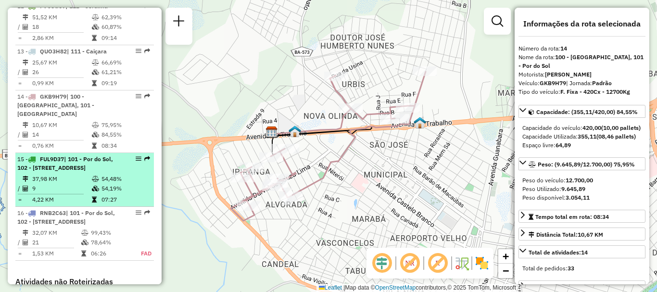
click at [91, 183] on td at bounding box center [96, 179] width 10 height 10
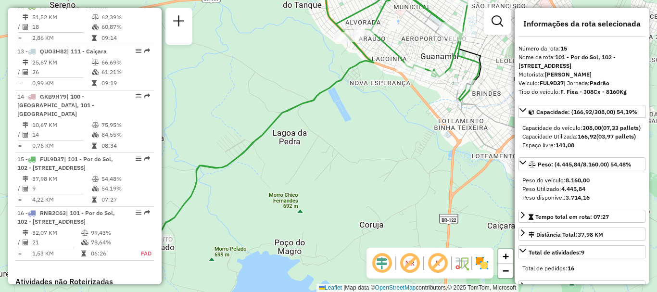
drag, startPoint x: 325, startPoint y: 170, endPoint x: 309, endPoint y: 106, distance: 66.2
click at [309, 106] on div "Janela de atendimento Grade de atendimento Capacidade Transportadoras Veículos …" at bounding box center [328, 146] width 657 height 292
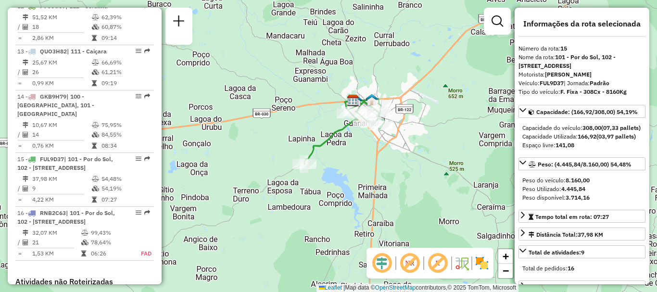
drag, startPoint x: 300, startPoint y: 129, endPoint x: 331, endPoint y: 170, distance: 51.3
click at [331, 170] on div "Janela de atendimento Grade de atendimento Capacidade Transportadoras Veículos …" at bounding box center [328, 146] width 657 height 292
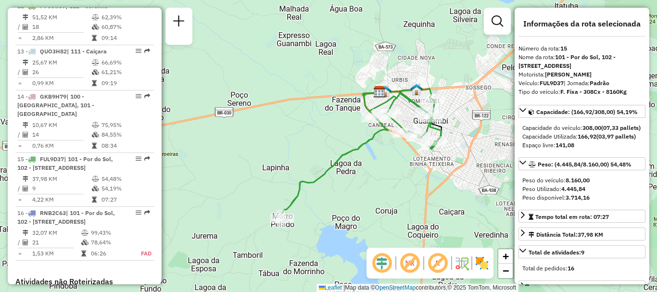
drag, startPoint x: 426, startPoint y: 109, endPoint x: 390, endPoint y: 152, distance: 56.4
click at [390, 152] on div "Janela de atendimento Grade de atendimento Capacidade Transportadoras Veículos …" at bounding box center [328, 146] width 657 height 292
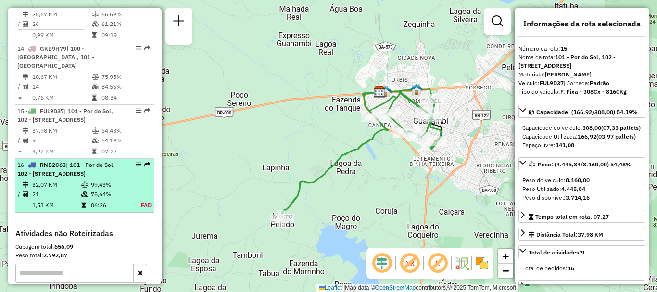
click at [123, 178] on div "16 - RNB2C63 | 101 - Por do Sol, 102 - [STREET_ADDRESS]" at bounding box center [84, 169] width 135 height 17
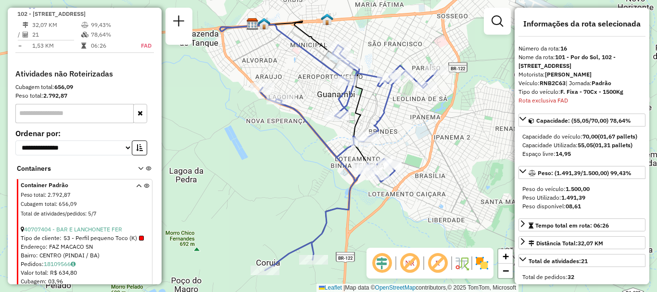
scroll to position [1135, 0]
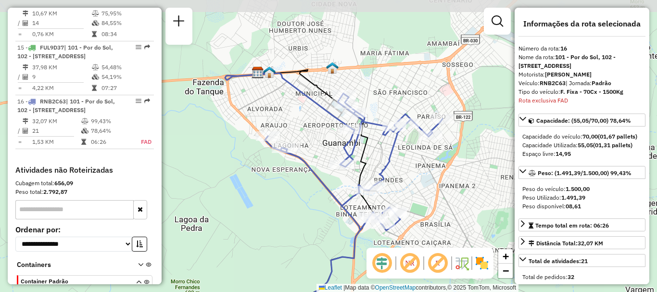
drag, startPoint x: 415, startPoint y: 168, endPoint x: 421, endPoint y: 216, distance: 48.9
click at [421, 216] on div "Janela de atendimento Grade de atendimento Capacidade Transportadoras Veículos …" at bounding box center [328, 146] width 657 height 292
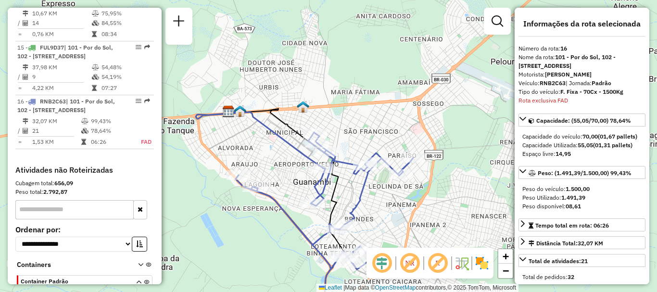
drag, startPoint x: 442, startPoint y: 72, endPoint x: 412, endPoint y: 111, distance: 48.8
click at [412, 111] on div "Janela de atendimento Grade de atendimento Capacidade Transportadoras Veículos …" at bounding box center [328, 146] width 657 height 292
